Goal: Task Accomplishment & Management: Manage account settings

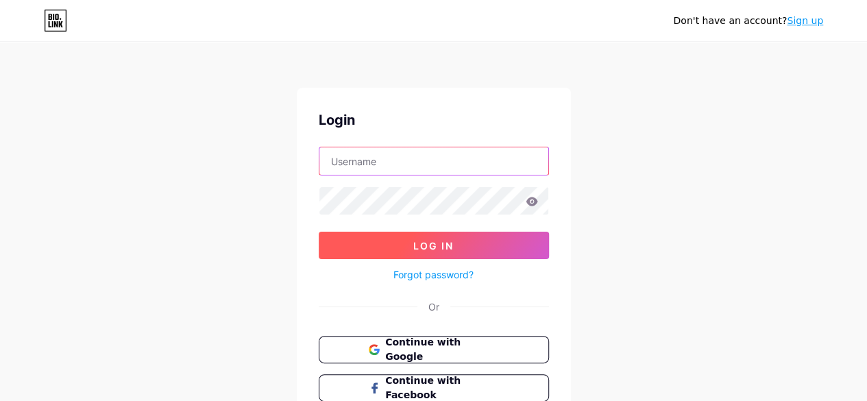
type input "[EMAIL_ADDRESS][DOMAIN_NAME]"
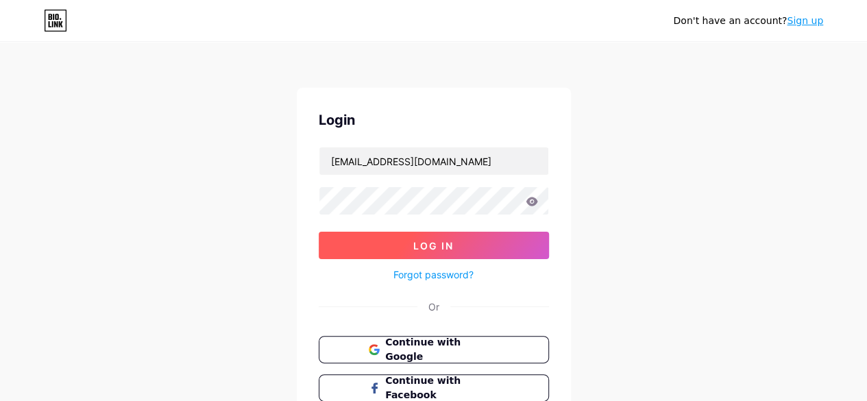
click at [425, 249] on span "Log In" at bounding box center [434, 246] width 40 height 12
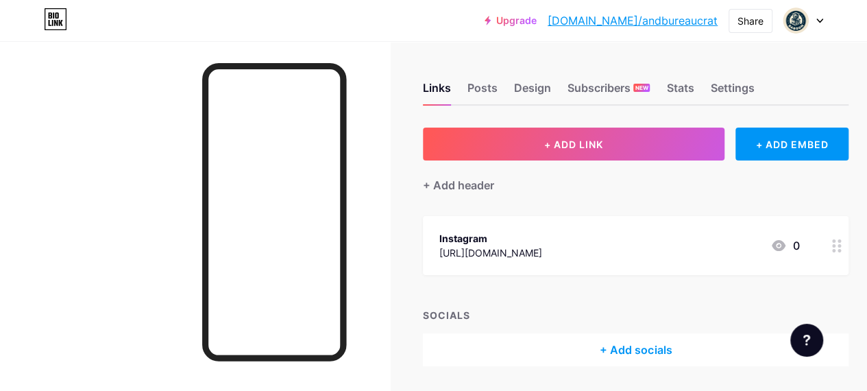
click at [815, 23] on div at bounding box center [804, 20] width 40 height 25
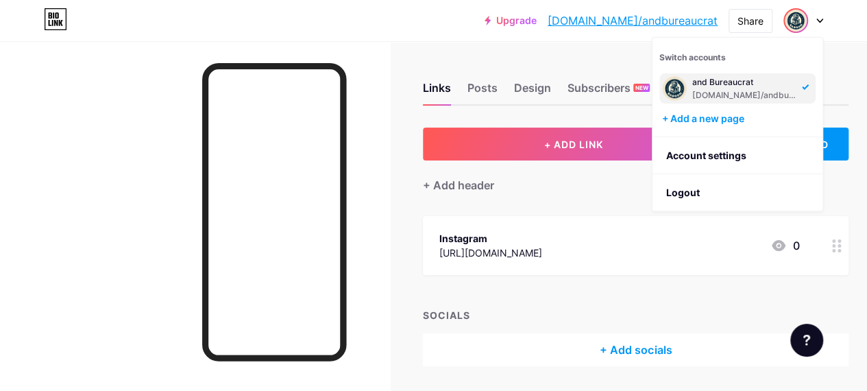
click at [714, 91] on div "[DOMAIN_NAME]/andbureaucrat" at bounding box center [746, 95] width 106 height 11
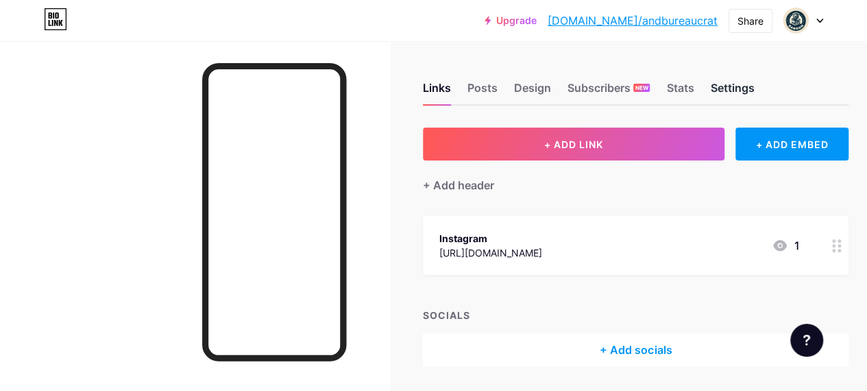
click at [741, 93] on div "Settings" at bounding box center [732, 92] width 44 height 25
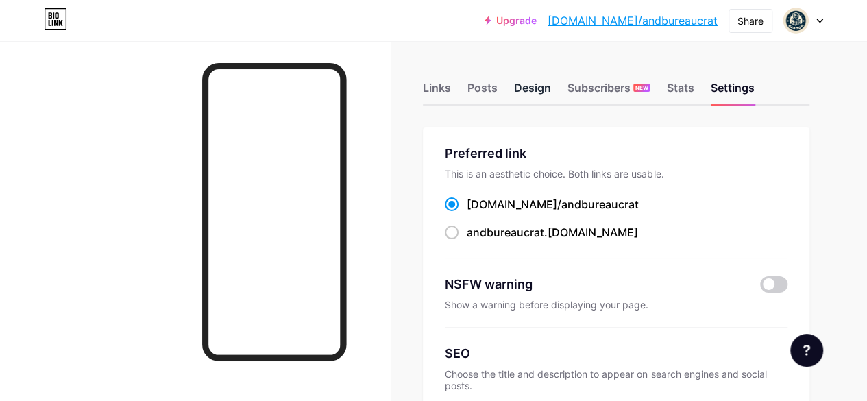
click at [535, 86] on div "Design" at bounding box center [532, 92] width 37 height 25
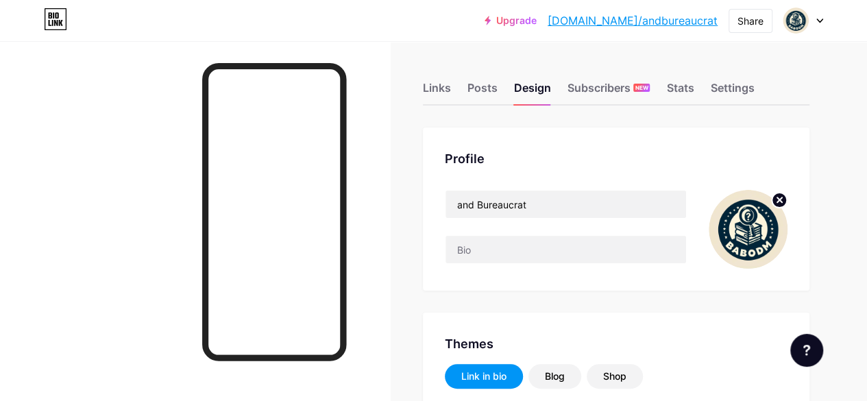
click at [748, 198] on img at bounding box center [748, 229] width 79 height 79
type input "#ffffff"
type input "#000000"
click at [776, 201] on circle at bounding box center [779, 200] width 15 height 15
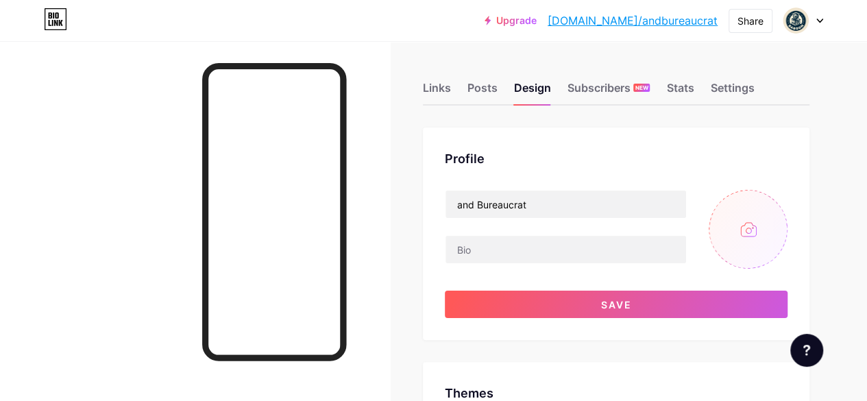
click at [750, 232] on input "file" at bounding box center [748, 229] width 79 height 79
type input "C:\fakepath\7.jpg"
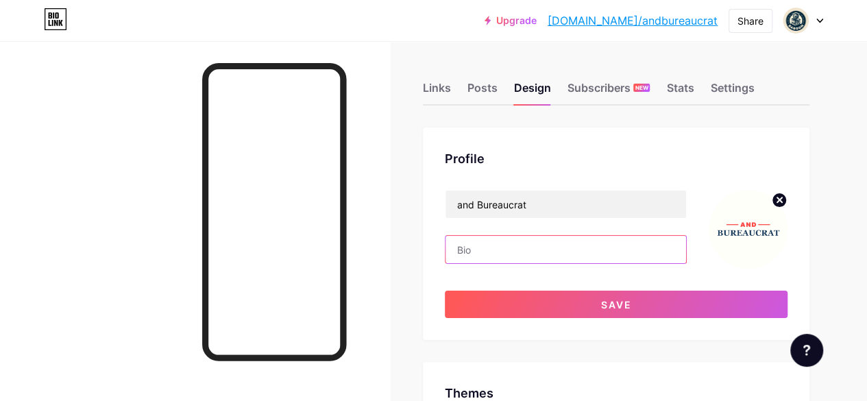
click at [501, 254] on input "text" at bounding box center [566, 249] width 241 height 27
paste input "🏛️ For bureaucrats navigating policy & procedure. 📝 Forms, rules & reality—unfo…"
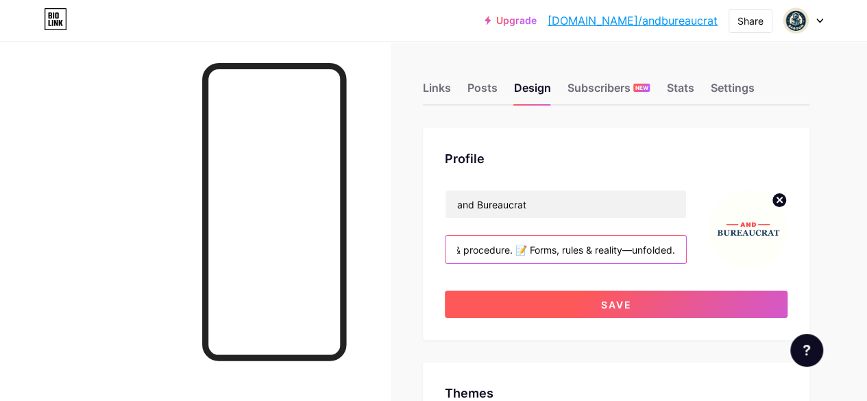
type input "🏛️ For bureaucrats navigating policy & procedure. 📝 Forms, rules & reality—unfo…"
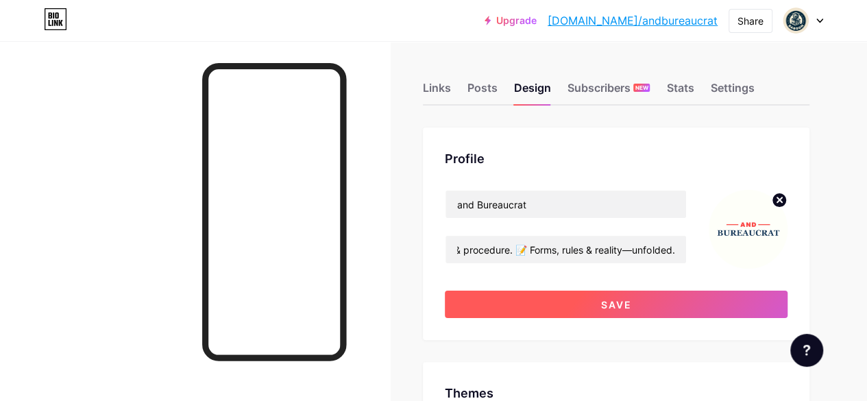
click at [658, 300] on button "Save" at bounding box center [616, 304] width 343 height 27
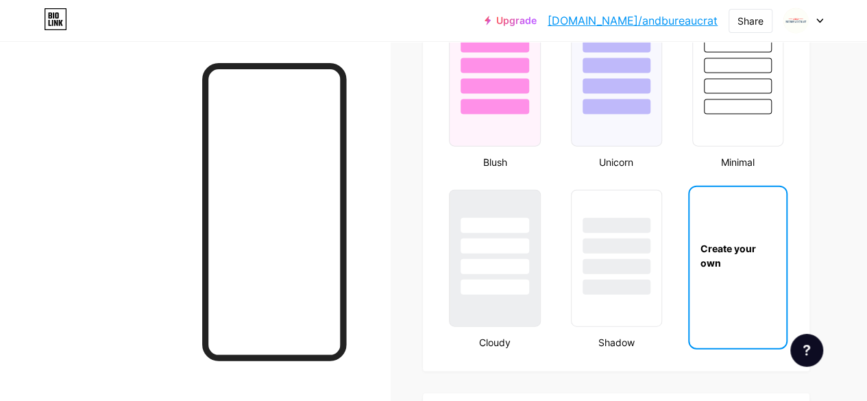
scroll to position [1509, 0]
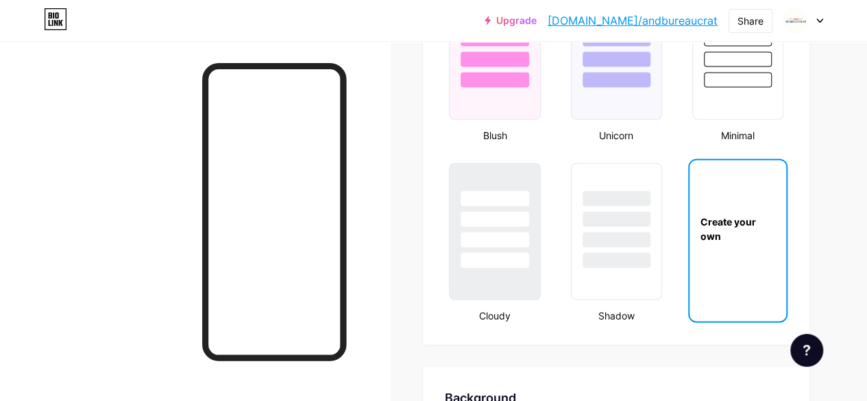
click at [734, 232] on div "Create your own" at bounding box center [738, 229] width 97 height 29
type input "#ffffff"
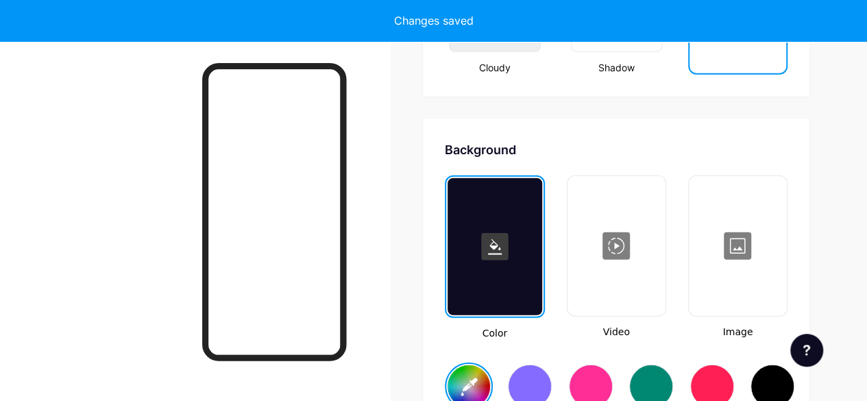
scroll to position [1821, 0]
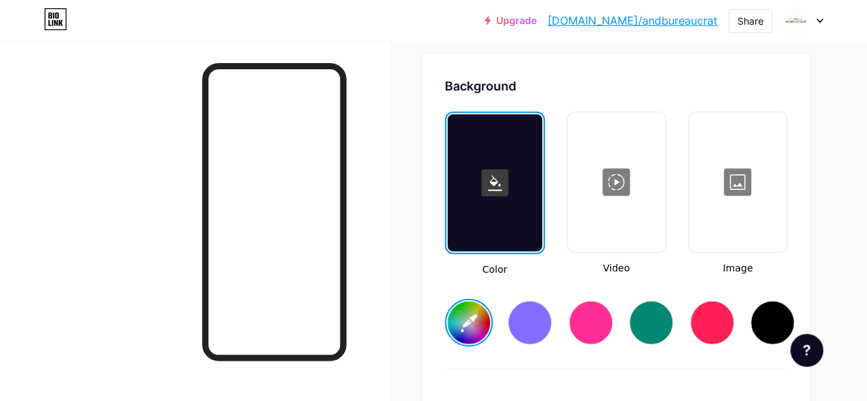
click at [736, 217] on div at bounding box center [738, 182] width 95 height 137
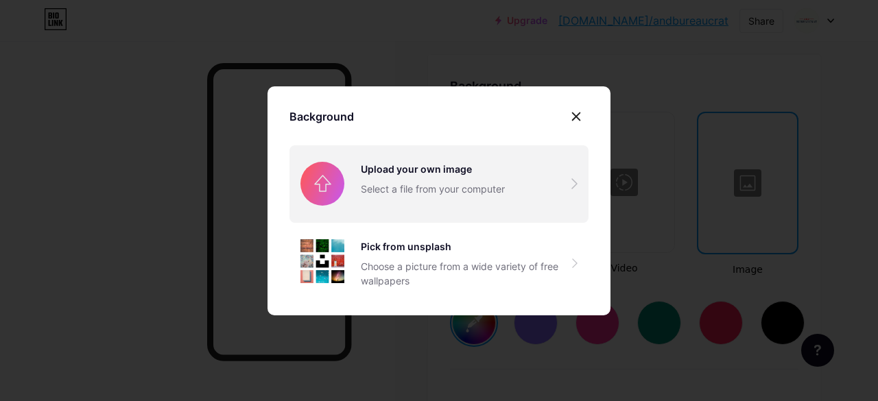
click at [418, 197] on input "file" at bounding box center [438, 183] width 299 height 77
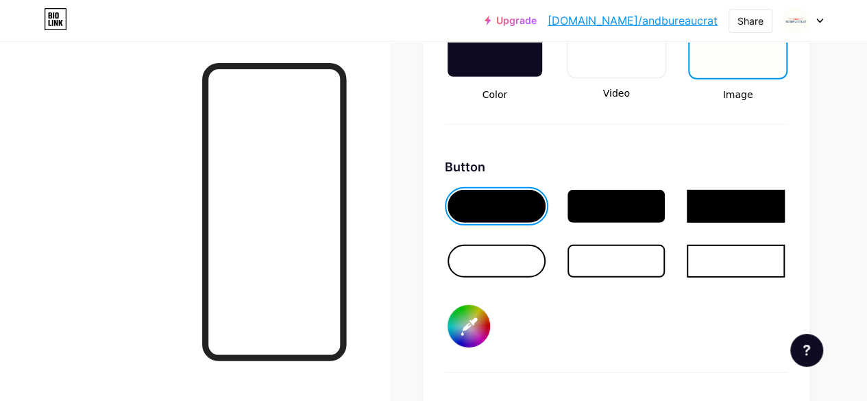
scroll to position [2026, 0]
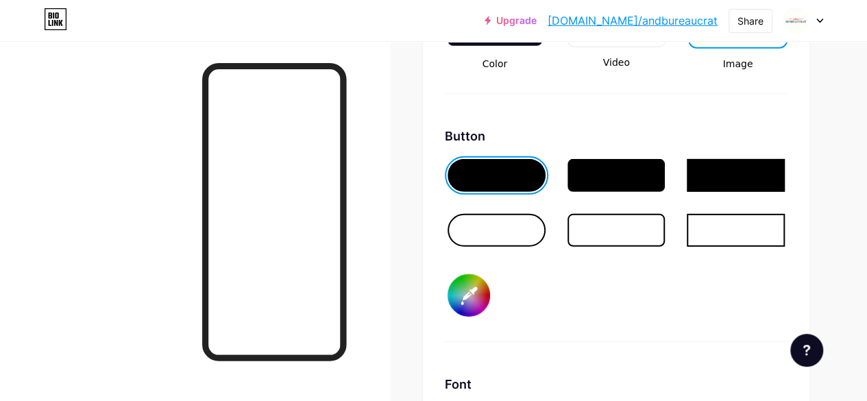
click at [603, 242] on div at bounding box center [617, 230] width 98 height 33
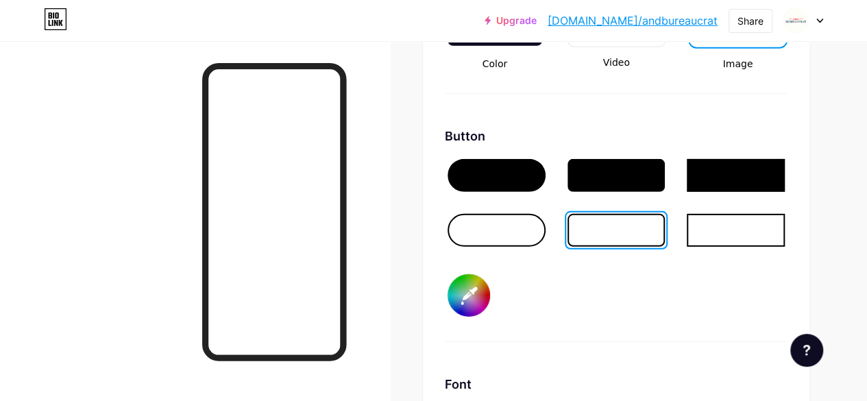
click at [475, 300] on input "#000000" at bounding box center [469, 295] width 43 height 43
click at [477, 296] on input "#000000" at bounding box center [469, 295] width 43 height 43
type input "#1d3d5f"
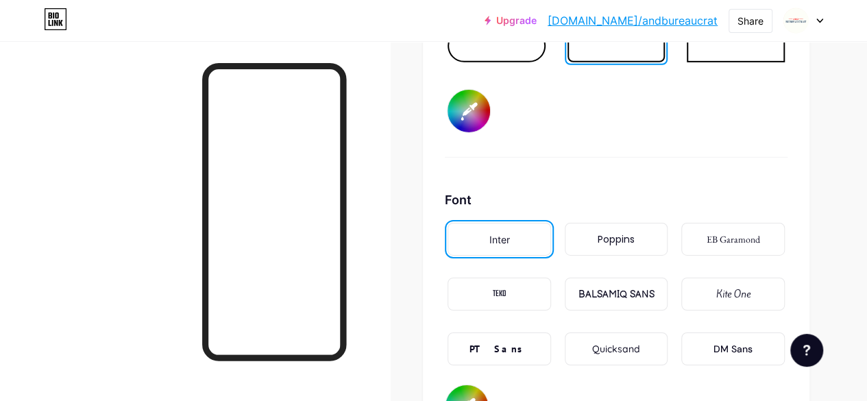
scroll to position [2232, 0]
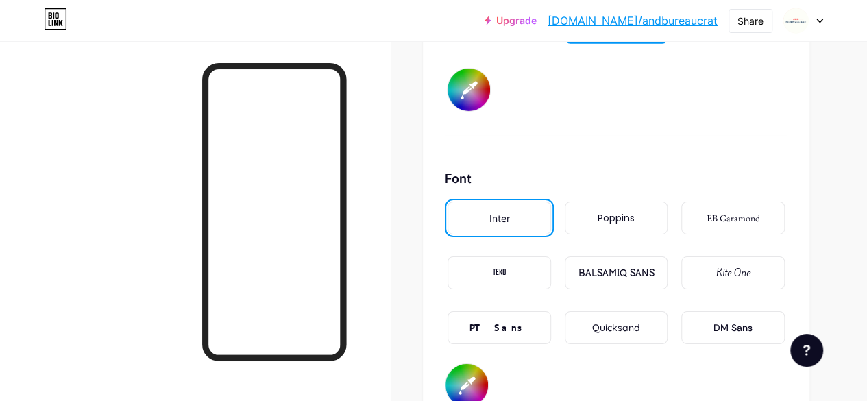
click at [645, 217] on div "Poppins" at bounding box center [617, 218] width 104 height 33
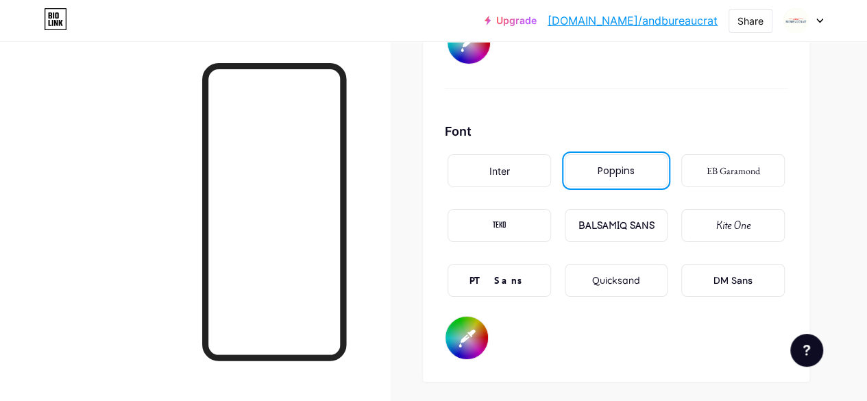
scroll to position [2301, 0]
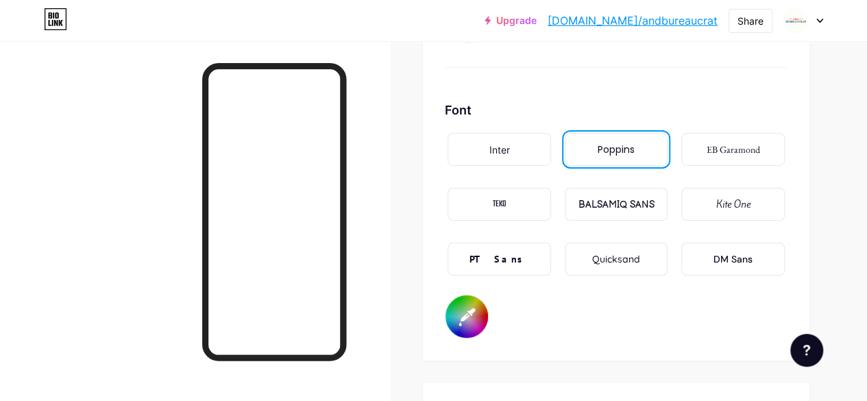
click at [471, 326] on input "#000000" at bounding box center [467, 317] width 43 height 43
type input "#1d3d5f"
click at [479, 313] on input "#1d3d5f" at bounding box center [467, 317] width 43 height 43
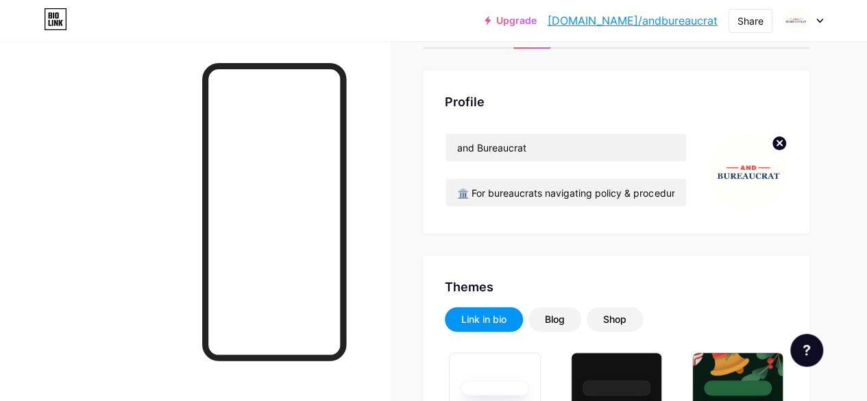
scroll to position [137, 0]
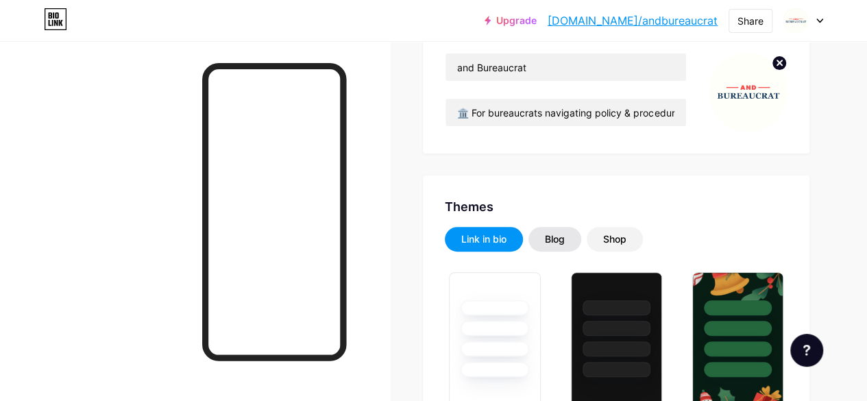
click at [558, 241] on div "Blog" at bounding box center [555, 239] width 20 height 14
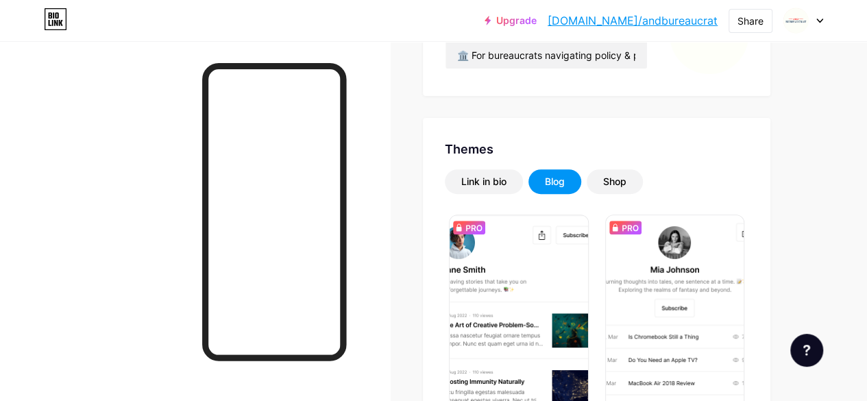
scroll to position [274, 0]
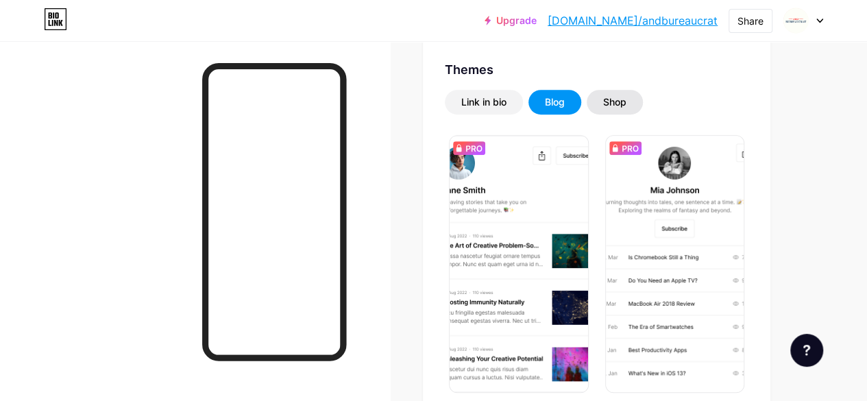
click at [617, 100] on div "Shop" at bounding box center [614, 102] width 23 height 14
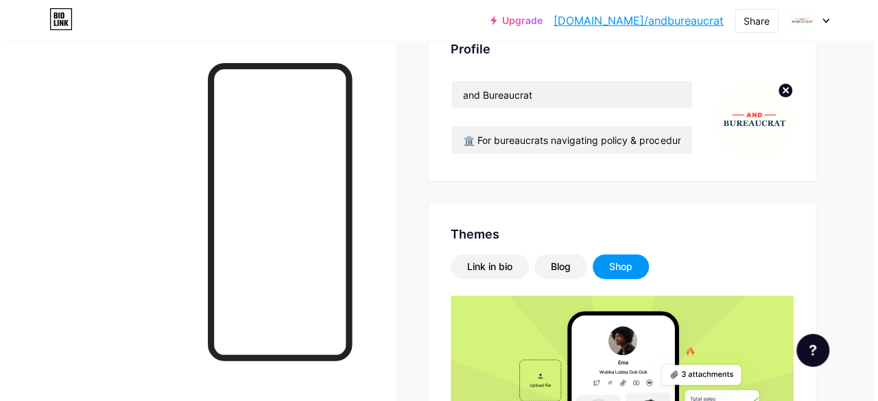
scroll to position [0, 0]
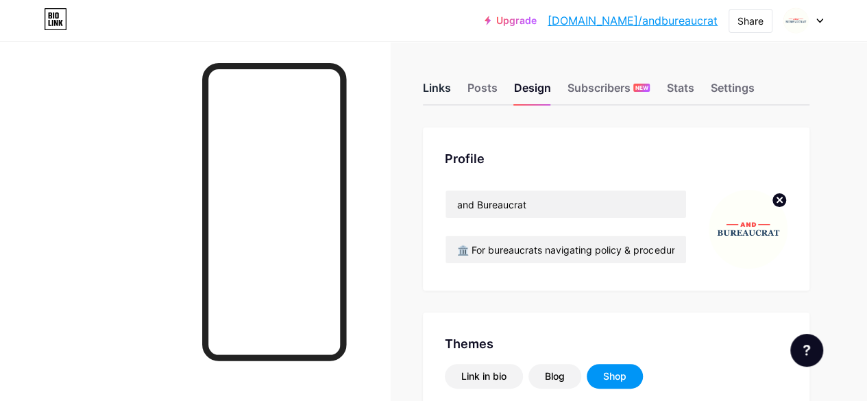
click at [444, 88] on div "Links" at bounding box center [437, 92] width 28 height 25
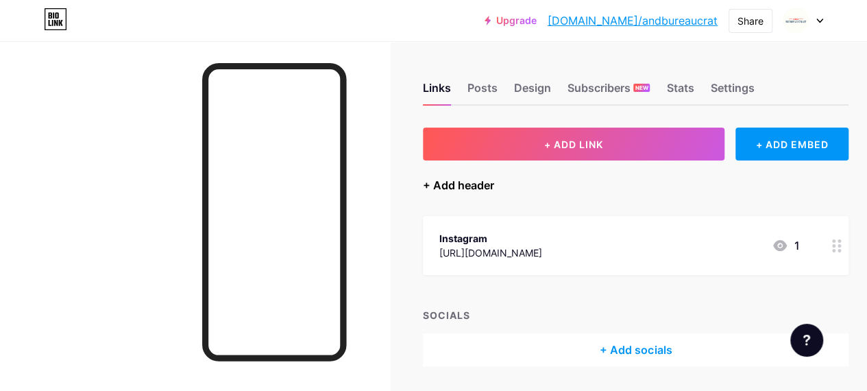
click at [475, 189] on div "+ Add header" at bounding box center [458, 185] width 71 height 16
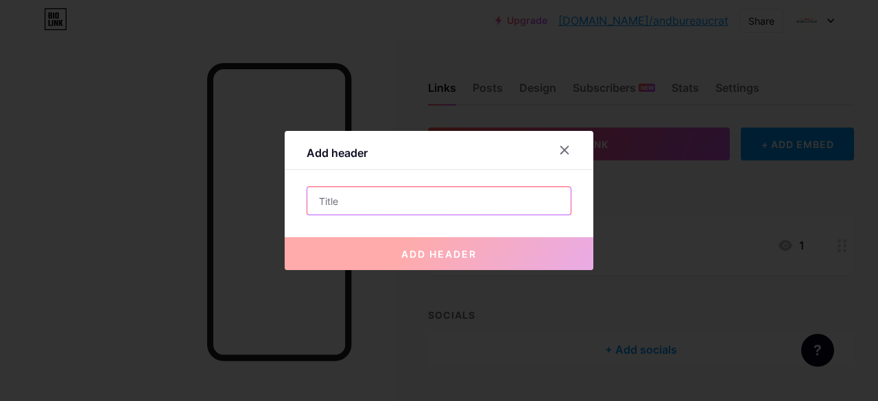
click at [448, 206] on input "text" at bounding box center [438, 200] width 263 height 27
paste input "🏛️ For bureaucrats navigating policy & procedure. 📝 Forms, rules & reality—unf"
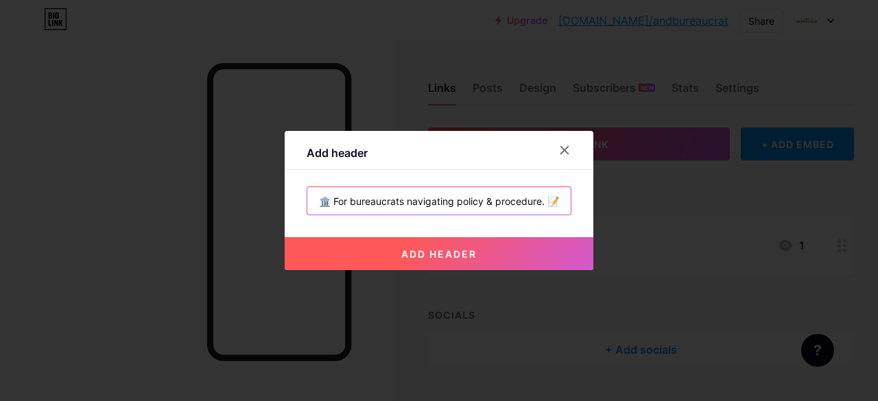
scroll to position [0, 123]
click at [550, 202] on input "🏛️ For bureaucrats navigating policy & procedure. 📝 Forms, rules & reality—unf" at bounding box center [438, 200] width 263 height 27
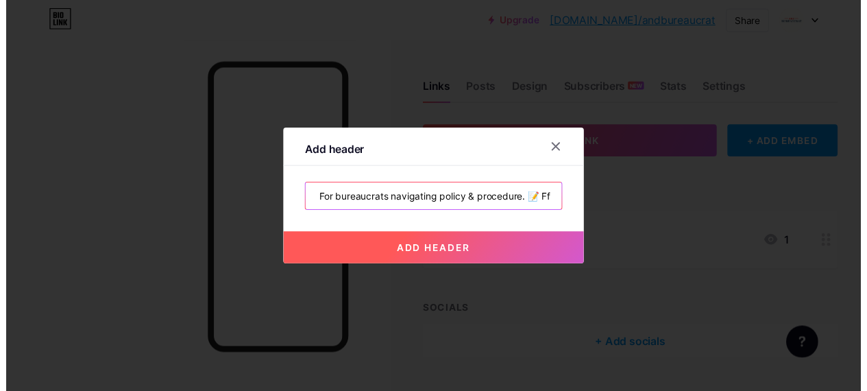
scroll to position [0, 0]
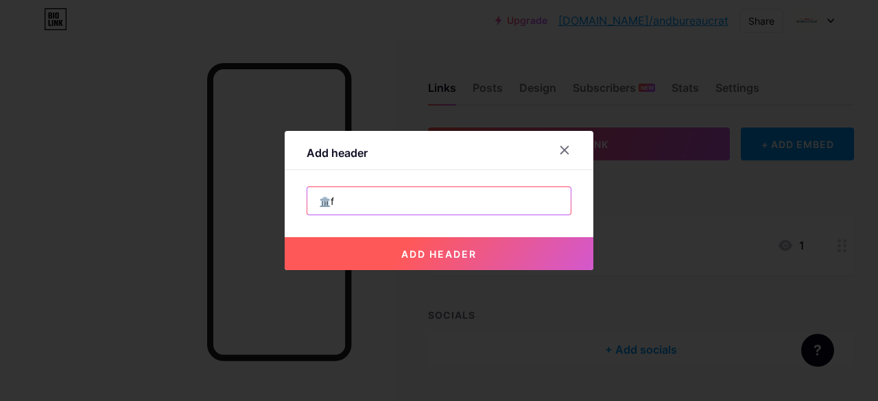
type input "f"
click at [531, 204] on input "f" at bounding box center [438, 200] width 263 height 27
click at [404, 202] on input "text" at bounding box center [438, 200] width 263 height 27
paste input "➡️ Follow for a file notings upgrade."
type input "➡️ Follow for a file notings upgrade."
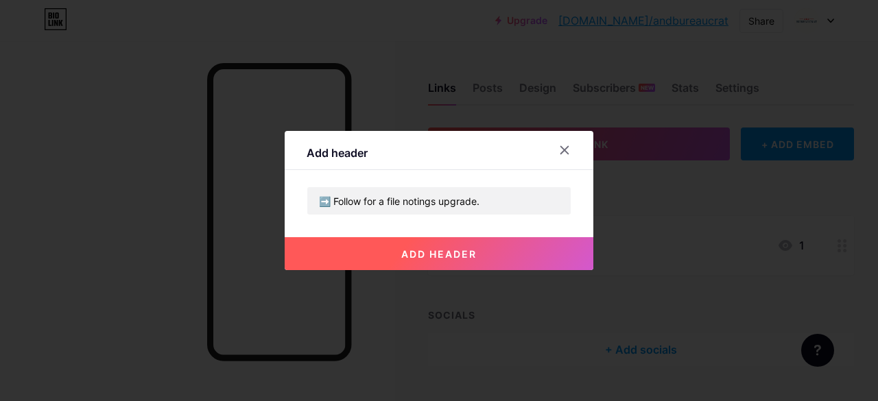
click at [464, 244] on button "add header" at bounding box center [439, 253] width 309 height 33
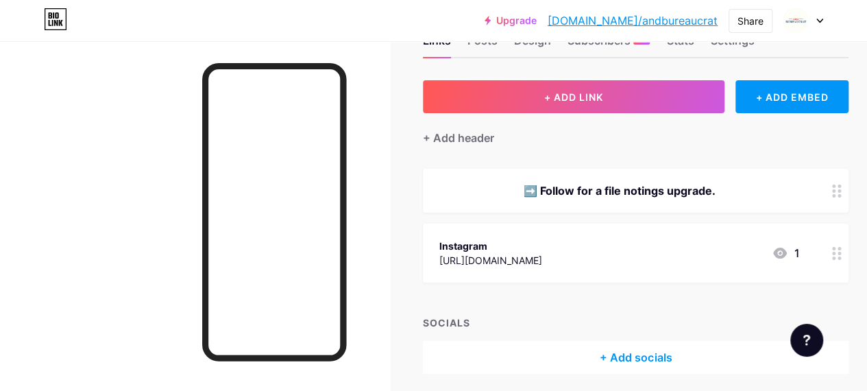
scroll to position [69, 0]
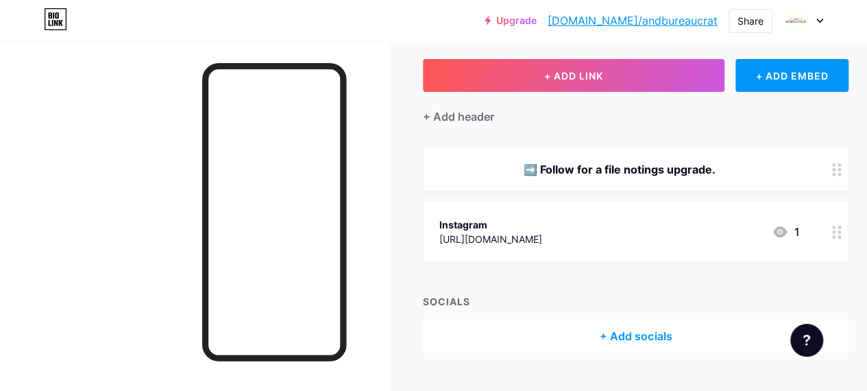
click at [842, 234] on icon at bounding box center [837, 232] width 10 height 13
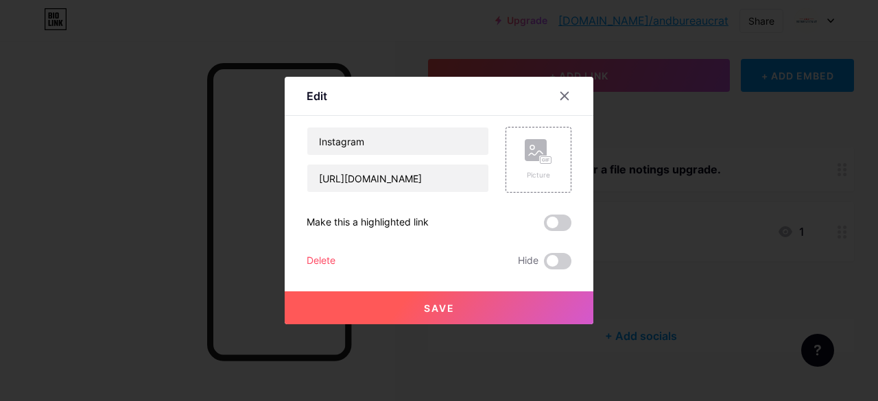
click at [316, 259] on div "Delete" at bounding box center [321, 261] width 29 height 16
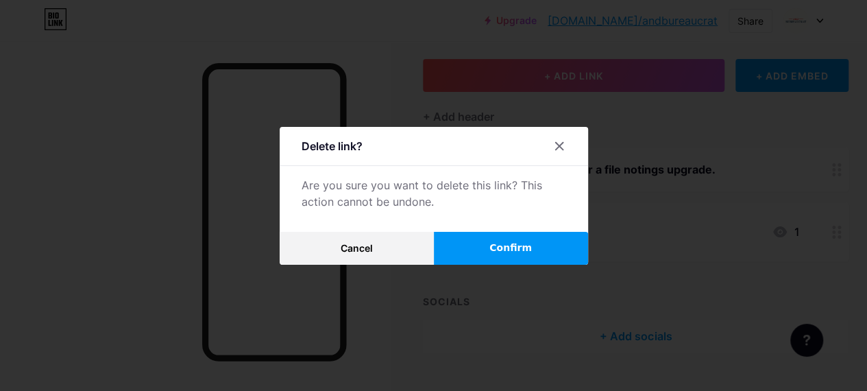
click at [530, 256] on button "Confirm" at bounding box center [511, 248] width 154 height 33
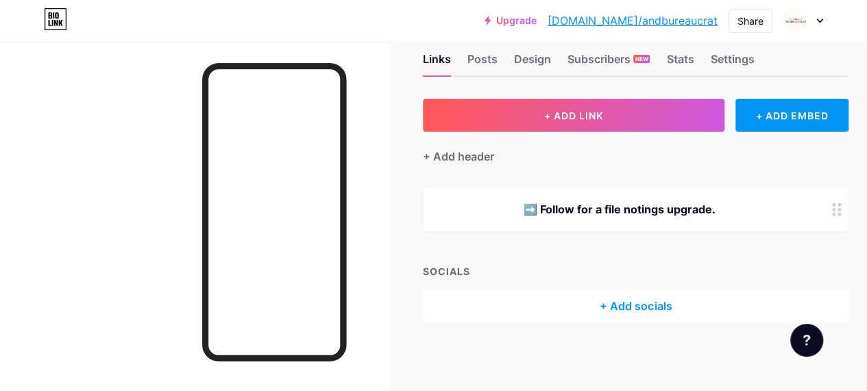
scroll to position [28, 0]
click at [627, 301] on div "+ Add socials" at bounding box center [636, 306] width 426 height 33
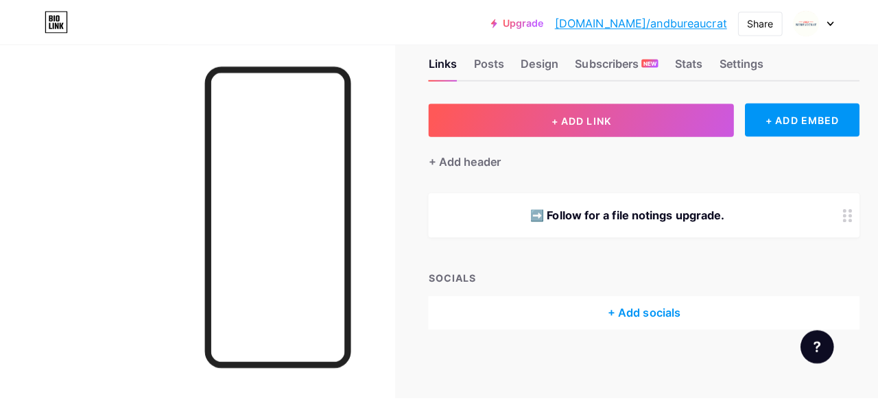
scroll to position [18, 0]
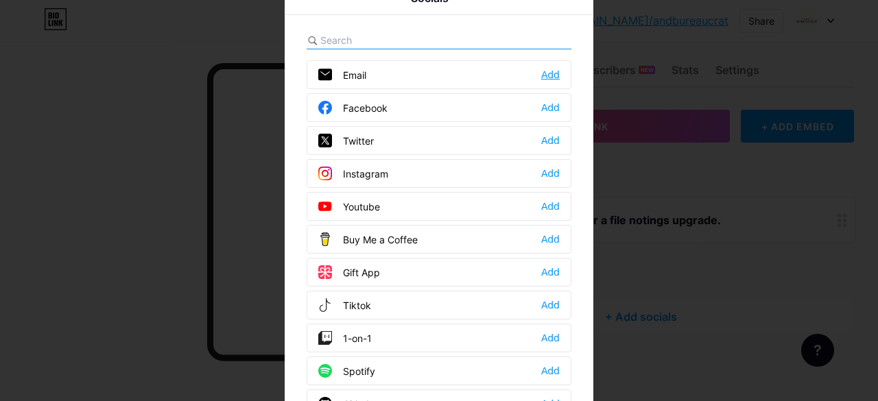
click at [548, 76] on div "Add" at bounding box center [550, 75] width 19 height 14
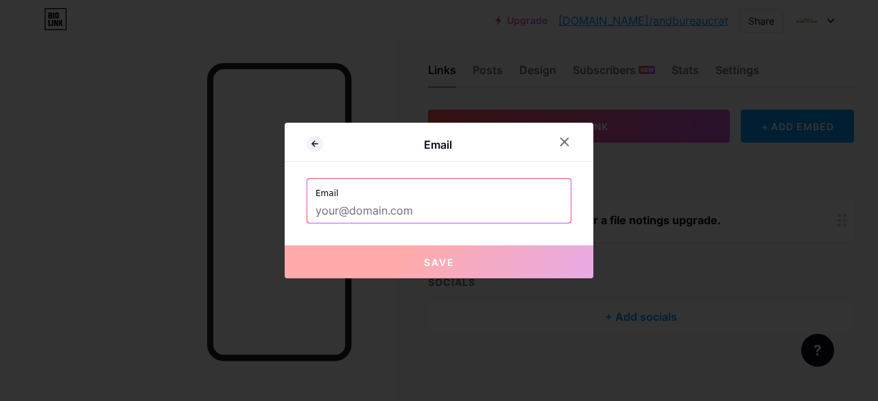
click at [370, 215] on input "text" at bounding box center [438, 211] width 247 height 23
click at [375, 214] on input "text" at bounding box center [438, 211] width 247 height 23
paste input "contact.andbureaucrat@gmail.com"
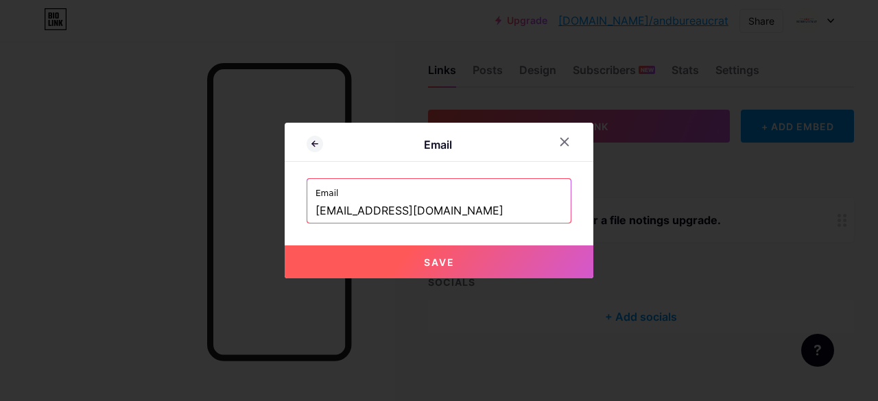
click at [443, 259] on span "Save" at bounding box center [439, 262] width 31 height 12
type input "mailto:contact.andbureaucrat@gmail.com"
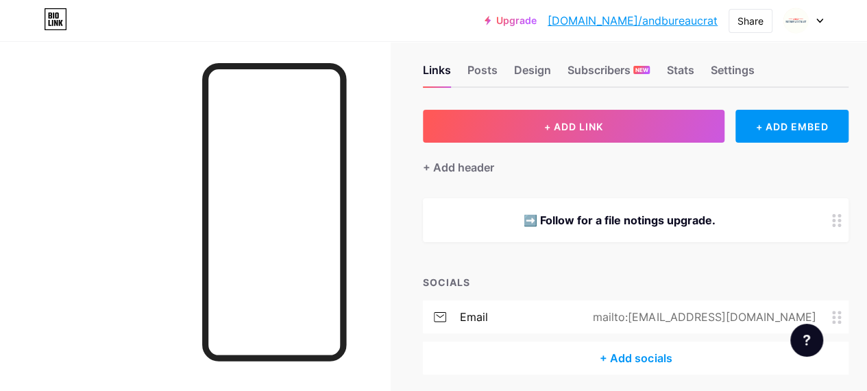
click at [644, 352] on div "+ Add socials" at bounding box center [636, 358] width 426 height 33
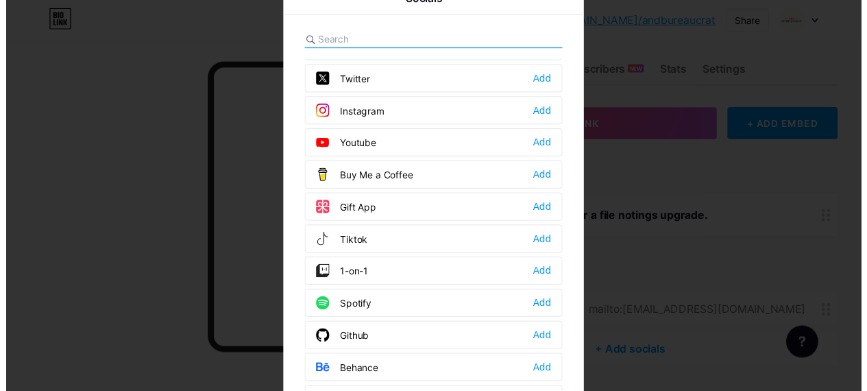
scroll to position [0, 0]
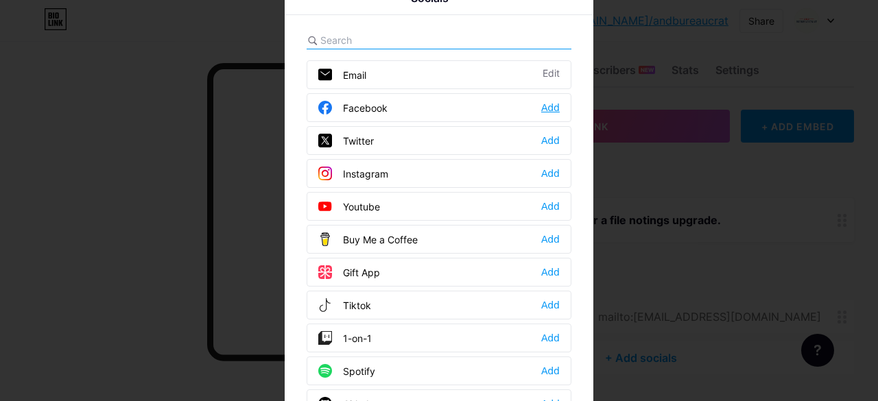
click at [548, 109] on div "Add" at bounding box center [550, 108] width 19 height 14
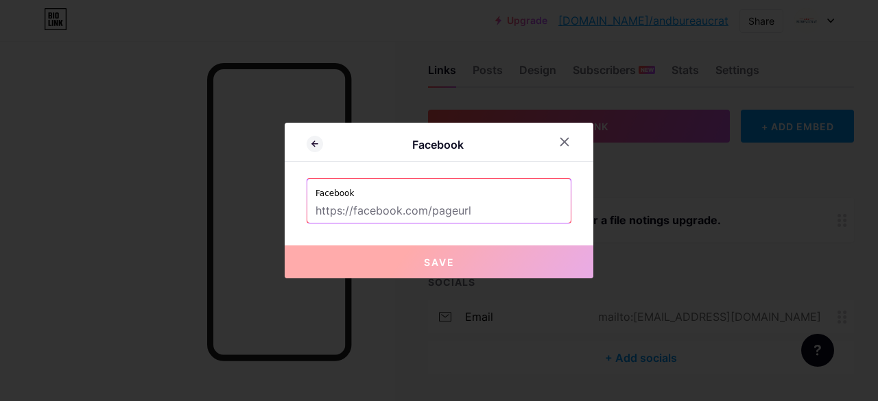
click at [382, 211] on input "text" at bounding box center [438, 211] width 247 height 23
click at [362, 206] on input "text" at bounding box center [438, 211] width 247 height 23
paste input "https://www.facebook.com/andbureaucrat/"
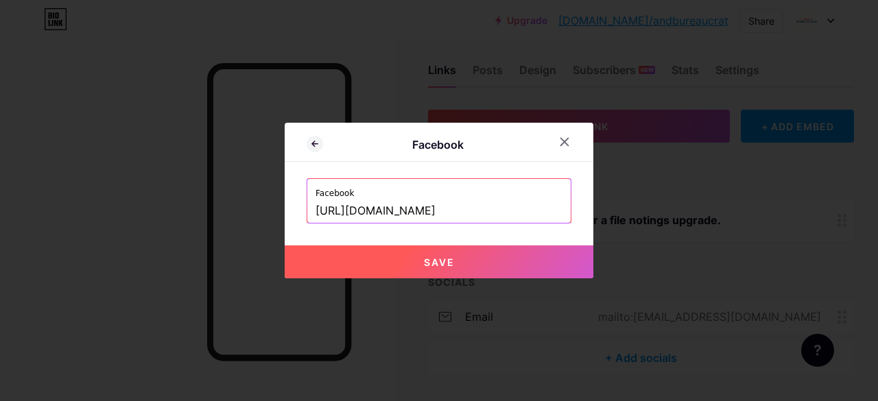
type input "https://www.facebook.com/andbureaucrat"
click at [417, 255] on button "Save" at bounding box center [439, 261] width 309 height 33
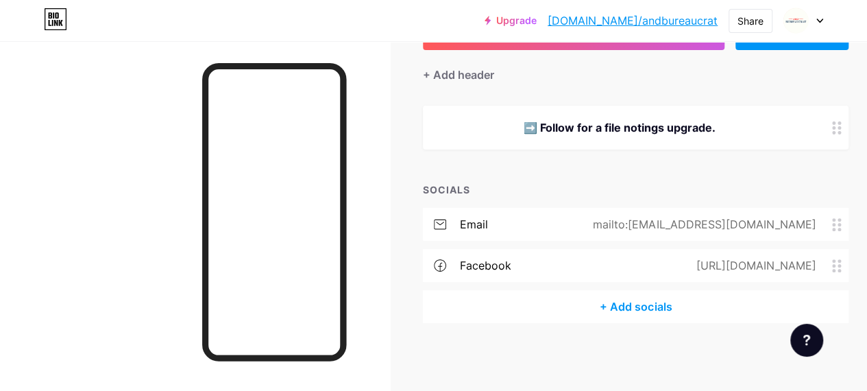
click at [638, 308] on div "+ Add socials" at bounding box center [636, 306] width 426 height 33
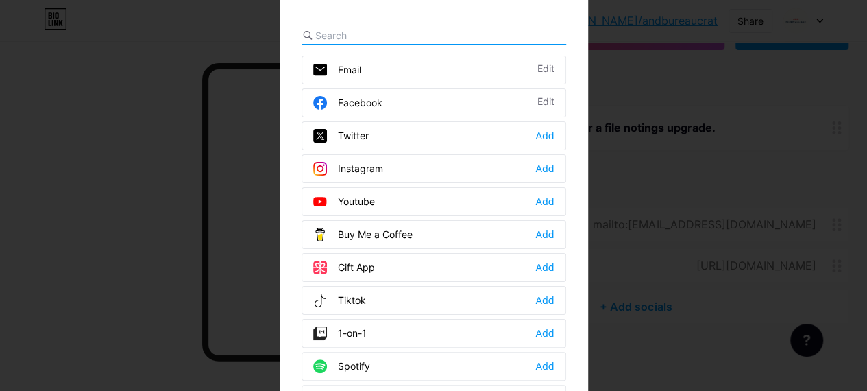
scroll to position [100, 0]
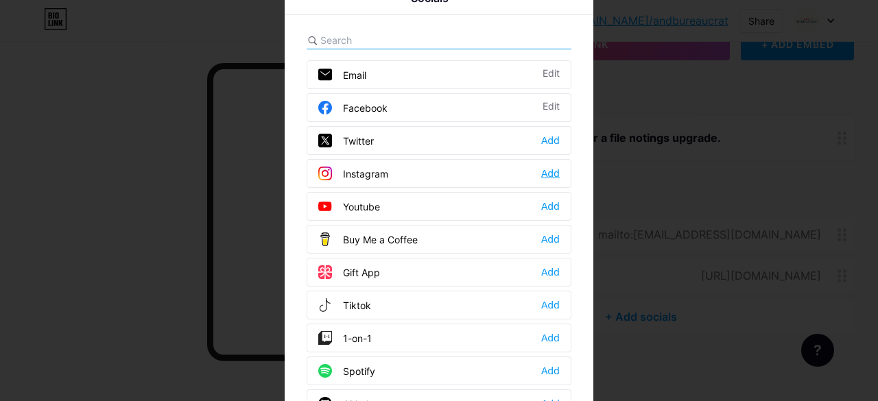
click at [549, 172] on div "Add" at bounding box center [550, 174] width 19 height 14
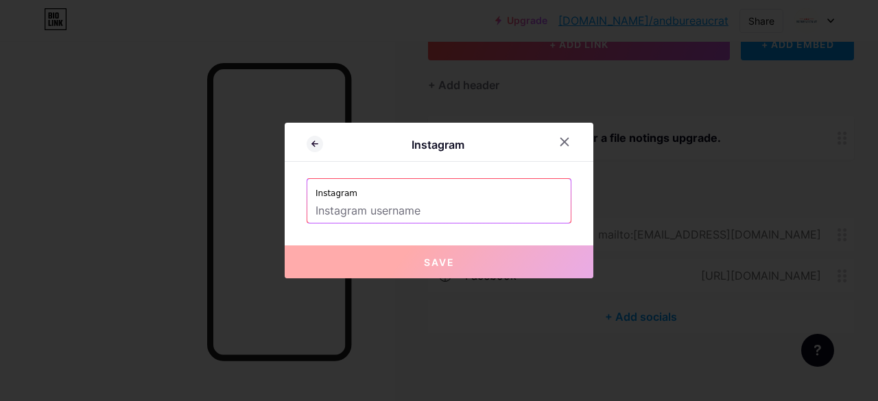
click at [370, 208] on input "text" at bounding box center [438, 211] width 247 height 23
click at [379, 212] on input "text" at bounding box center [438, 211] width 247 height 23
paste input "[URL][DOMAIN_NAME]"
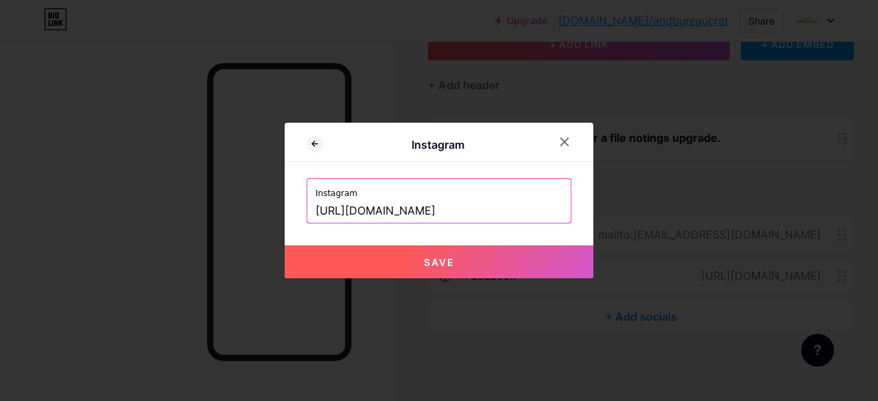
click at [458, 211] on input "https://www.instagram.com/andbureaucrat" at bounding box center [438, 211] width 247 height 23
type input "andbureaucrat"
click at [425, 218] on input "andbureaucrat" at bounding box center [438, 211] width 247 height 23
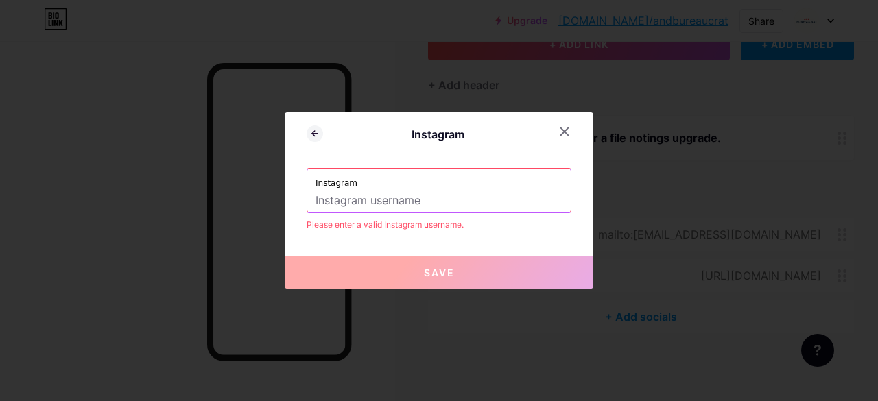
paste input "andbureaucrat"
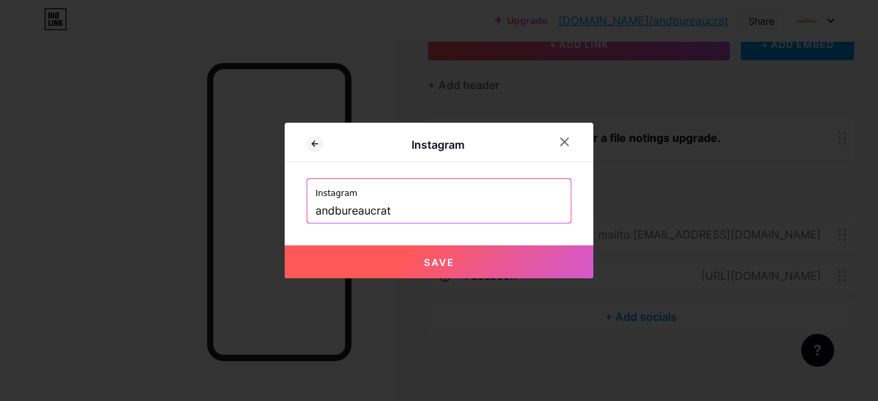
click at [424, 258] on span "Save" at bounding box center [439, 262] width 31 height 12
type input "https://instagram.com/andbureaucrat"
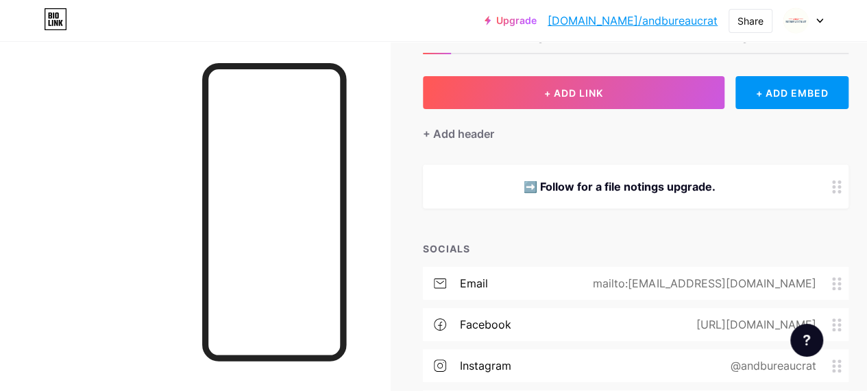
scroll to position [152, 0]
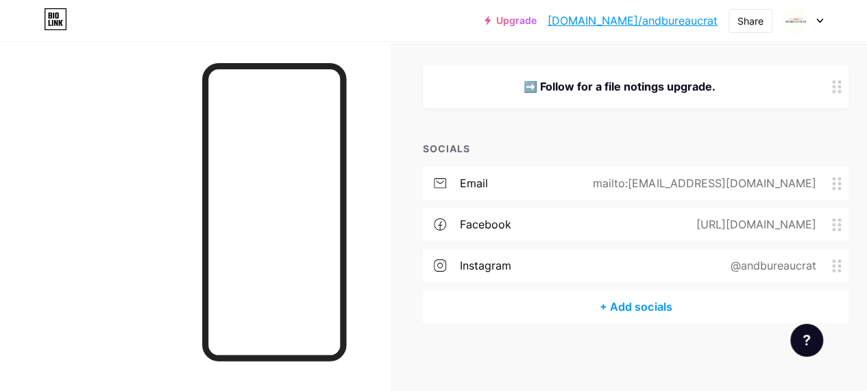
click at [631, 303] on div "+ Add socials" at bounding box center [636, 306] width 426 height 33
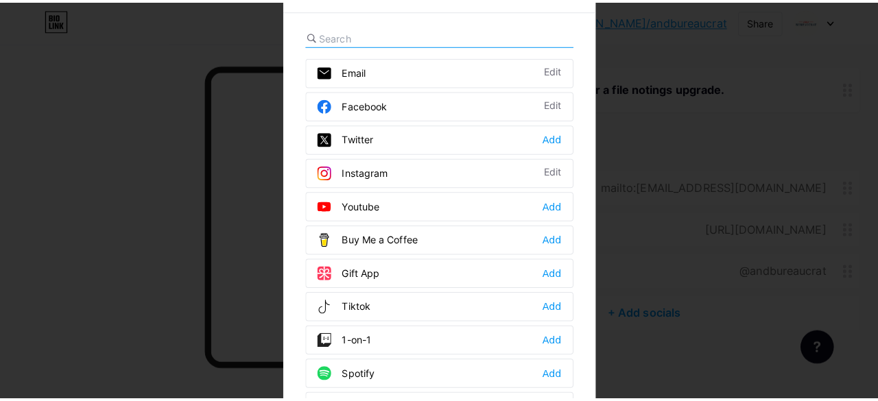
scroll to position [141, 0]
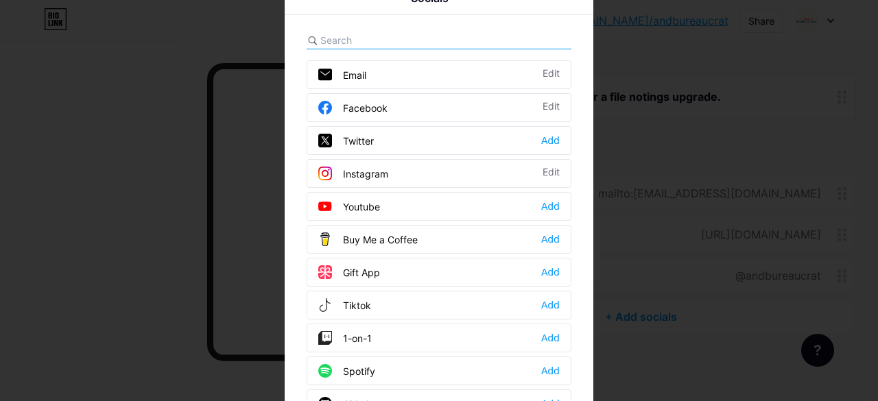
click at [555, 139] on div "Twitter Add" at bounding box center [439, 140] width 265 height 29
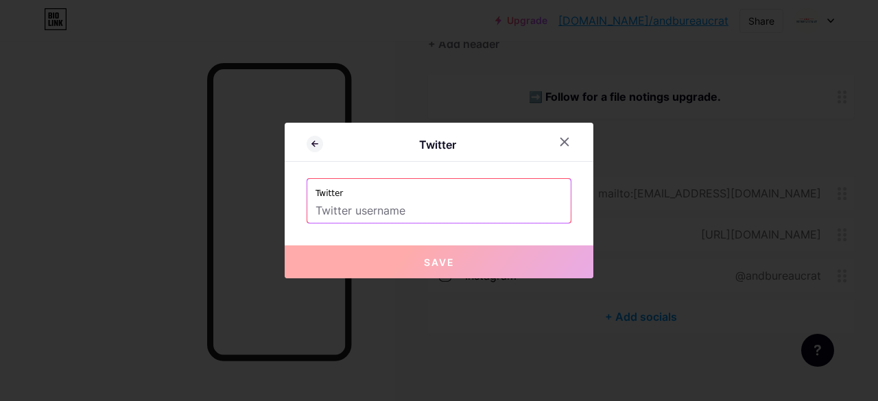
click at [394, 213] on input "text" at bounding box center [438, 211] width 247 height 23
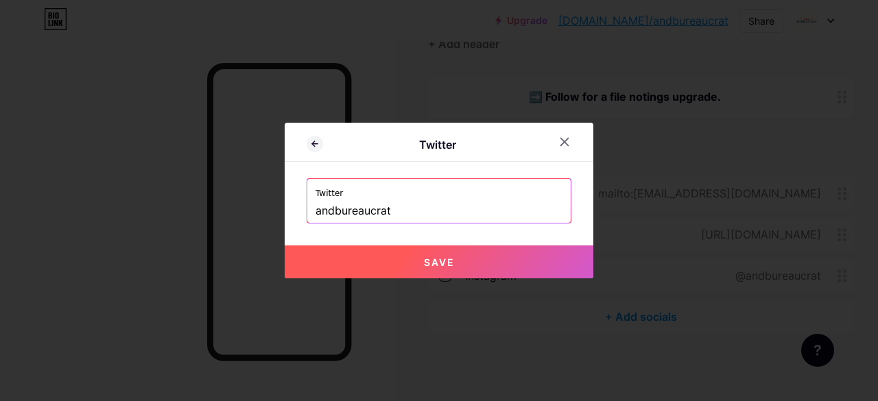
click at [418, 259] on button "Save" at bounding box center [439, 261] width 309 height 33
type input "https://twitter.com/andbureaucrat"
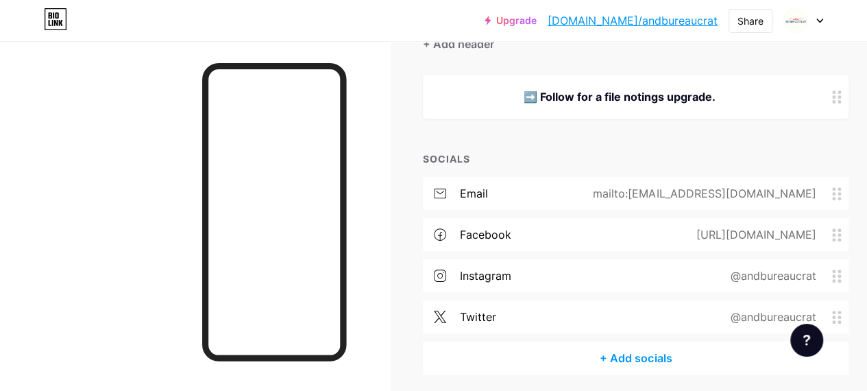
click at [637, 360] on div "+ Add socials" at bounding box center [636, 358] width 426 height 33
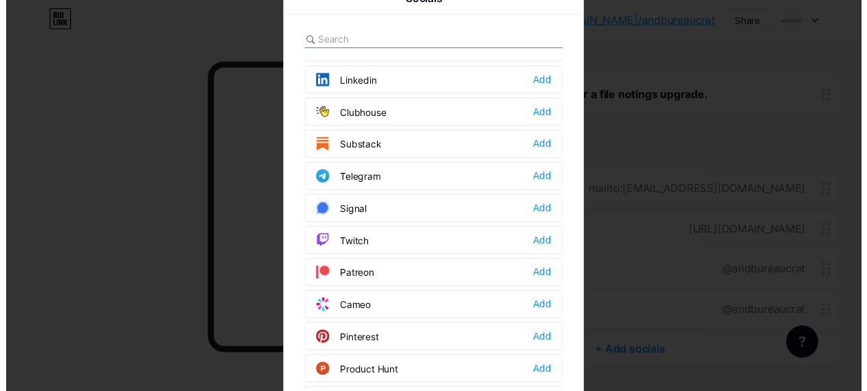
scroll to position [617, 0]
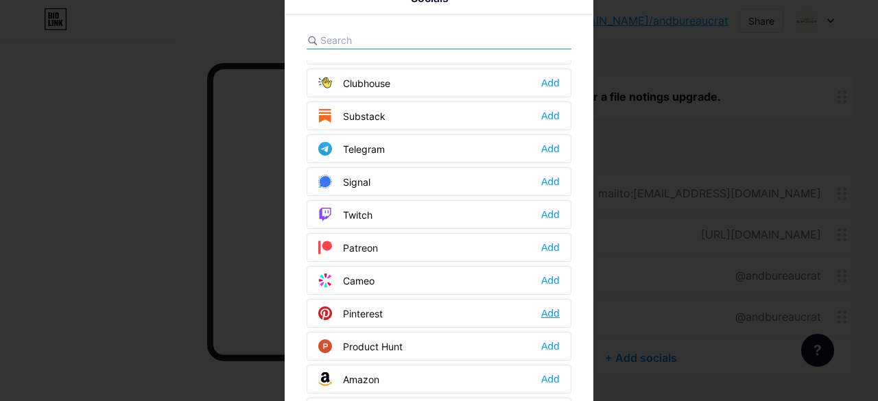
click at [553, 307] on div "Add" at bounding box center [550, 314] width 19 height 14
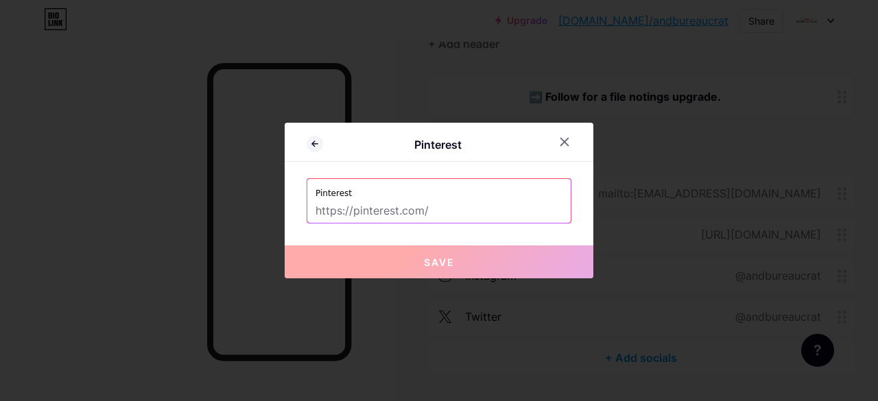
click at [399, 211] on input "text" at bounding box center [438, 211] width 247 height 23
click at [398, 211] on input "text" at bounding box center [438, 211] width 247 height 23
paste input "https://in.pinterest.com/andbureaucrat/"
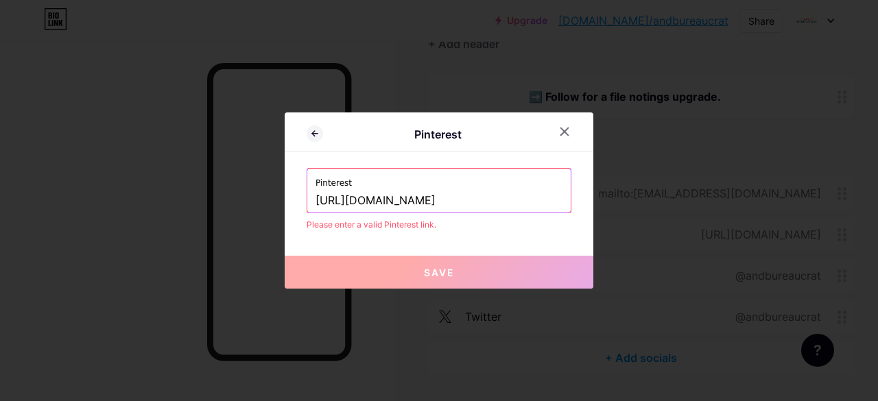
click at [359, 204] on input "https://in.pinterest.com/andbureaucrat" at bounding box center [438, 200] width 247 height 23
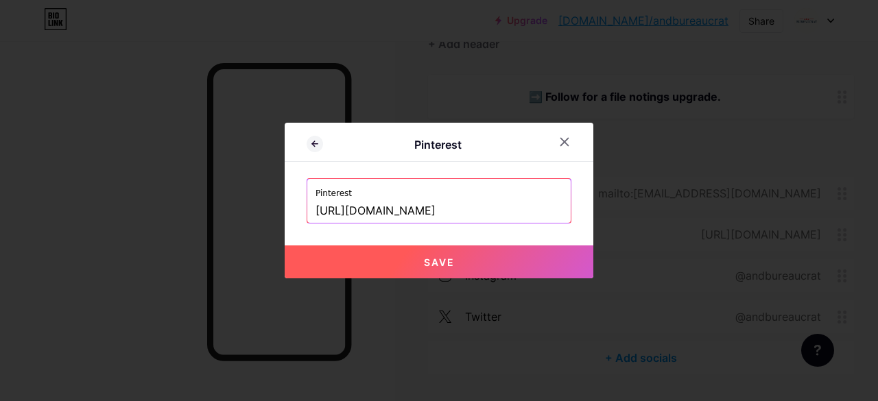
type input "https://pinterest.com/andbureaucrat"
click at [436, 260] on span "Save" at bounding box center [439, 262] width 31 height 12
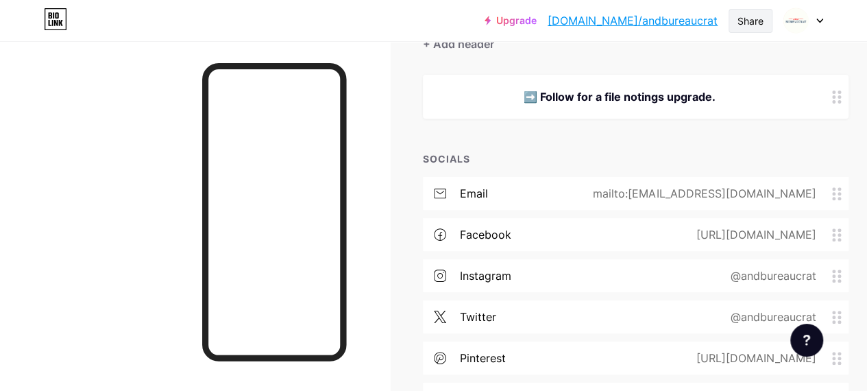
click at [750, 24] on div "Share" at bounding box center [751, 21] width 26 height 14
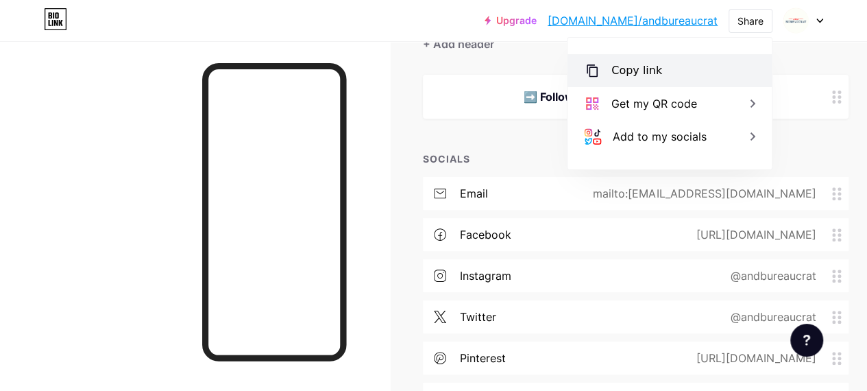
click at [645, 71] on div "Copy link" at bounding box center [637, 70] width 51 height 16
click at [634, 69] on div "Copy link" at bounding box center [637, 70] width 51 height 16
click at [688, 81] on div "Copy link" at bounding box center [670, 70] width 204 height 33
